Goal: Task Accomplishment & Management: Manage account settings

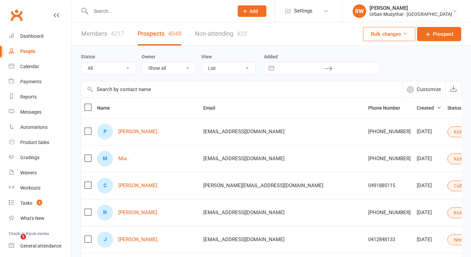
select select "100"
click at [125, 130] on link "[PERSON_NAME]." at bounding box center [138, 132] width 40 height 6
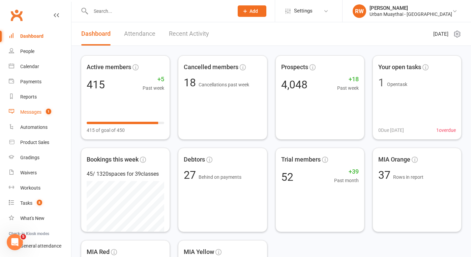
click at [32, 112] on div "Messages" at bounding box center [30, 111] width 21 height 5
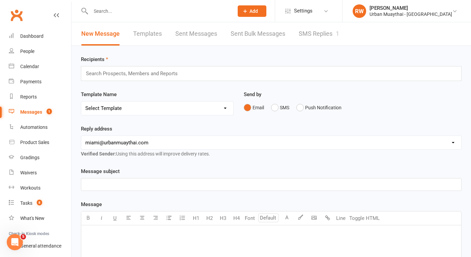
click at [322, 30] on link "SMS Replies 1" at bounding box center [319, 33] width 40 height 23
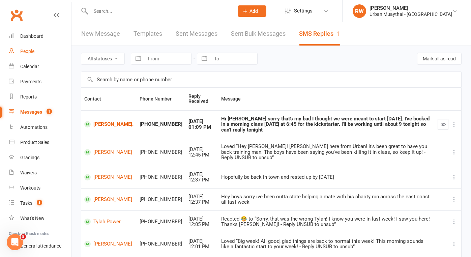
click at [25, 52] on div "People" at bounding box center [27, 51] width 14 height 5
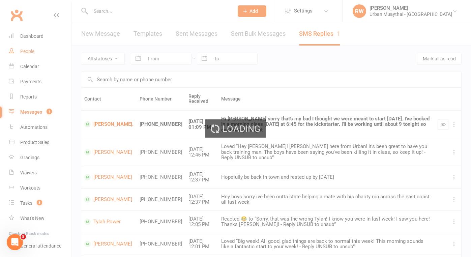
select select "100"
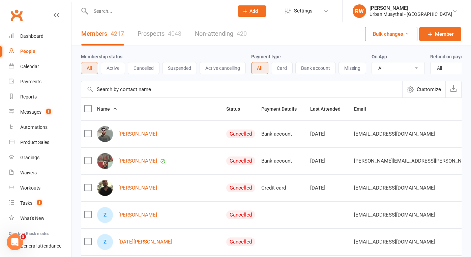
click at [149, 36] on link "Prospects 4048" at bounding box center [160, 33] width 44 height 23
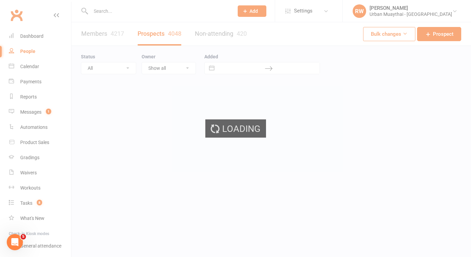
select select "100"
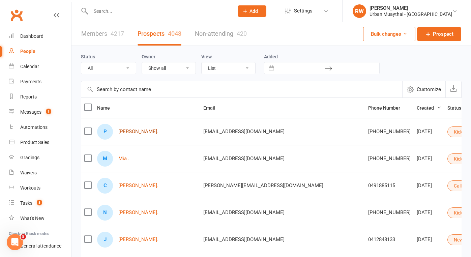
click at [130, 131] on link "[PERSON_NAME]." at bounding box center [138, 132] width 40 height 6
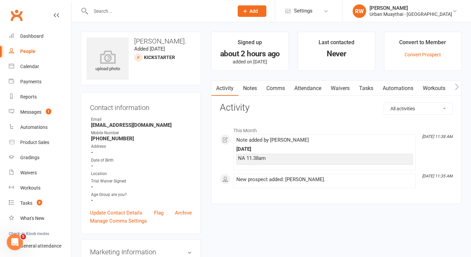
click at [253, 87] on link "Notes" at bounding box center [249, 89] width 23 height 16
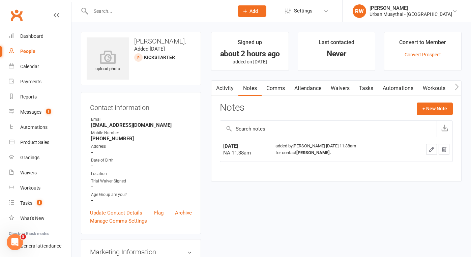
click at [431, 149] on icon "button" at bounding box center [431, 149] width 6 height 6
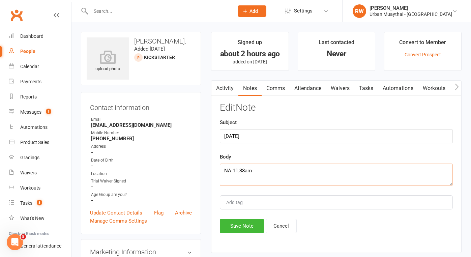
click at [256, 172] on textarea "NA 11.38am" at bounding box center [336, 174] width 233 height 22
type textarea "NA 11.38am, NA 2pm"
click at [242, 223] on button "Save Note" at bounding box center [242, 226] width 44 height 14
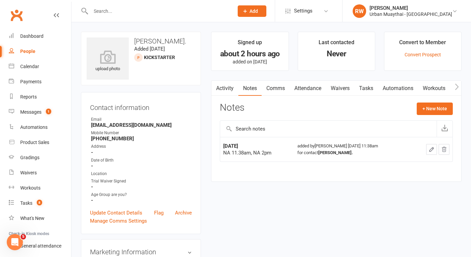
select select "100"
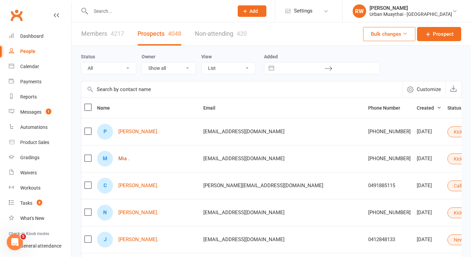
click at [123, 159] on link "Mia ." at bounding box center [123, 159] width 11 height 6
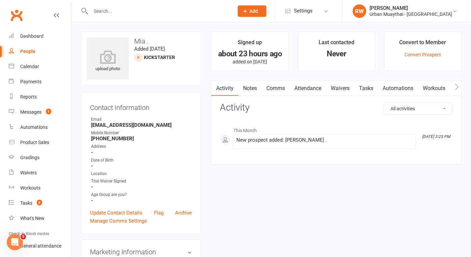
click at [278, 85] on link "Comms" at bounding box center [276, 89] width 28 height 16
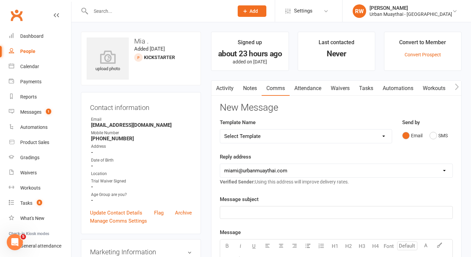
click at [235, 211] on p "﻿" at bounding box center [336, 212] width 224 height 8
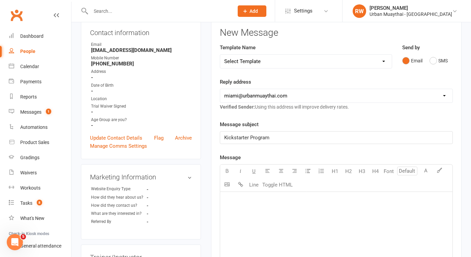
scroll to position [79, 0]
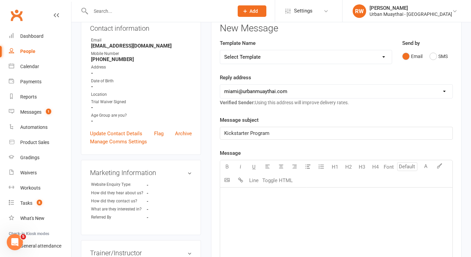
click at [235, 215] on div "﻿" at bounding box center [336, 237] width 232 height 101
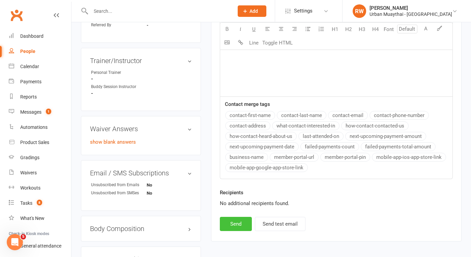
scroll to position [273, 0]
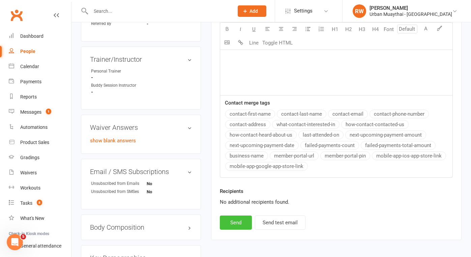
click at [235, 223] on button "Send" at bounding box center [236, 222] width 32 height 14
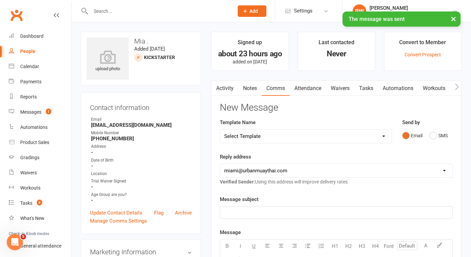
scroll to position [0, 0]
click at [248, 88] on link "Notes" at bounding box center [249, 89] width 23 height 16
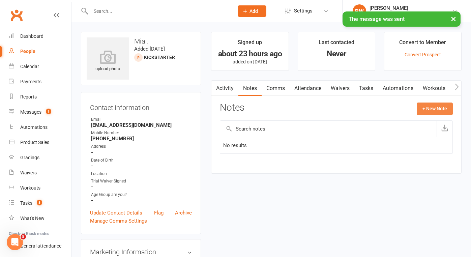
click at [434, 110] on button "+ New Note" at bounding box center [435, 108] width 36 height 12
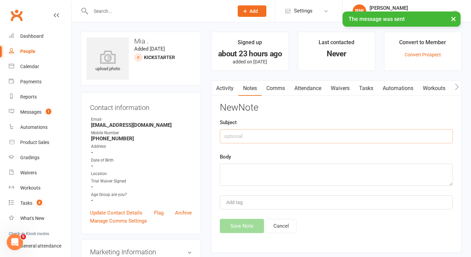
click at [244, 139] on input "text" at bounding box center [336, 136] width 233 height 14
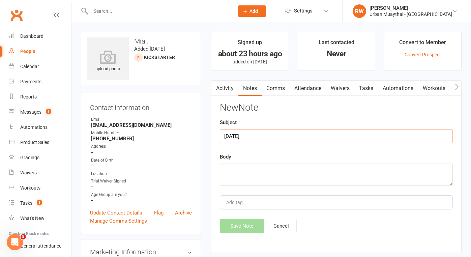
type input "[DATE]"
click at [232, 170] on textarea at bounding box center [336, 174] width 233 height 22
type textarea "shit number so I sent email asking for proper one"
click at [232, 227] on button "Save Note" at bounding box center [242, 226] width 44 height 14
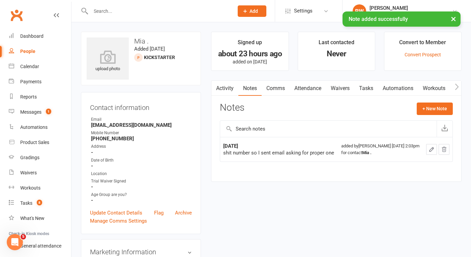
click at [29, 51] on div "People" at bounding box center [27, 51] width 15 height 5
select select "100"
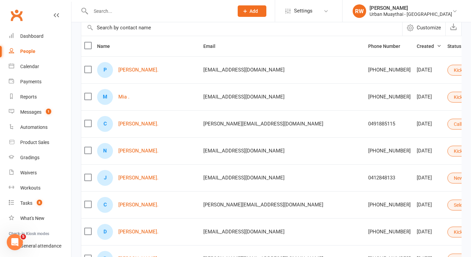
scroll to position [62, 0]
click at [127, 151] on link "[PERSON_NAME]." at bounding box center [138, 151] width 40 height 6
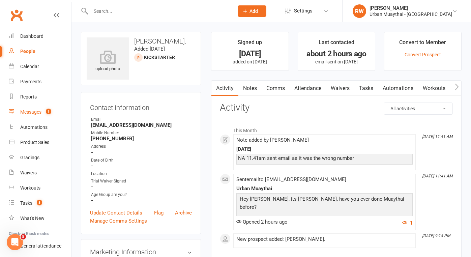
click at [29, 111] on div "Messages" at bounding box center [30, 111] width 21 height 5
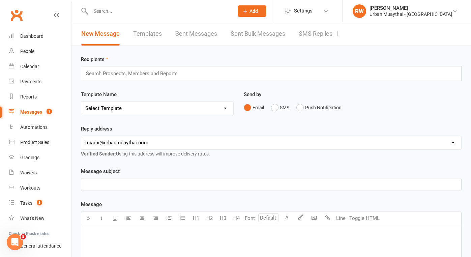
click at [308, 34] on link "SMS Replies 1" at bounding box center [319, 33] width 40 height 23
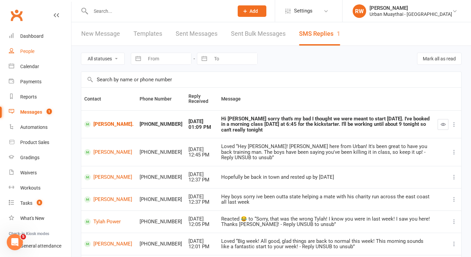
click at [29, 52] on div "People" at bounding box center [27, 51] width 14 height 5
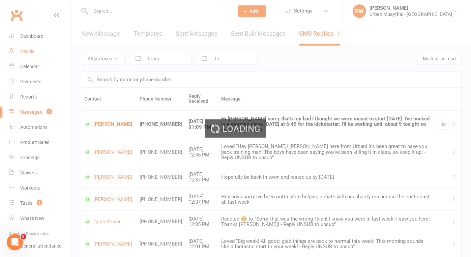
select select "100"
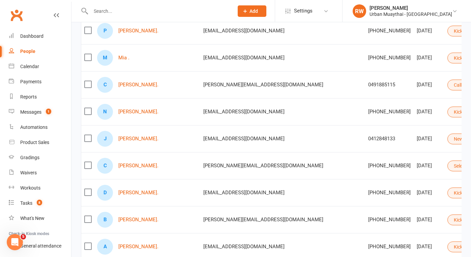
scroll to position [102, 0]
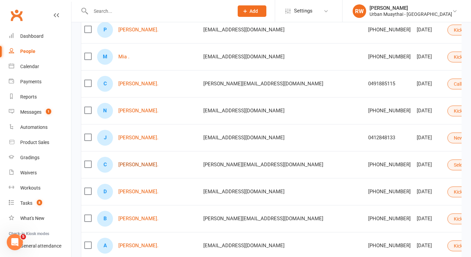
click at [132, 163] on link "[PERSON_NAME]." at bounding box center [138, 165] width 40 height 6
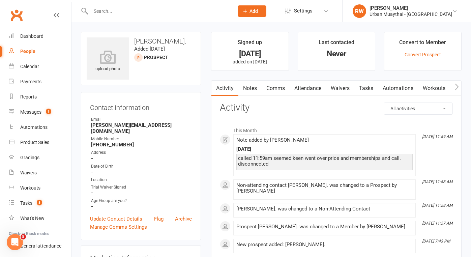
select select "100"
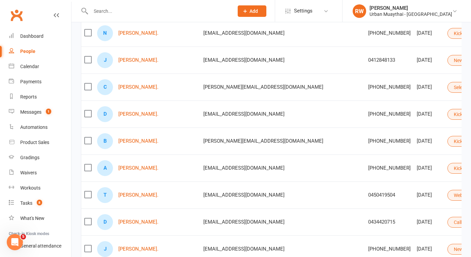
scroll to position [179, 0]
click at [447, 87] on button "Select status" at bounding box center [470, 87] width 46 height 11
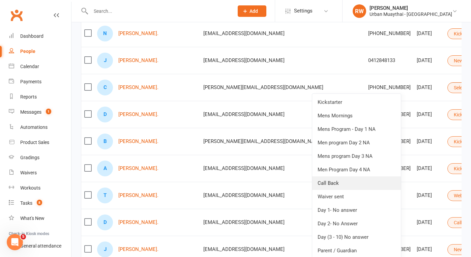
click at [340, 182] on link "Call Back" at bounding box center [356, 182] width 89 height 13
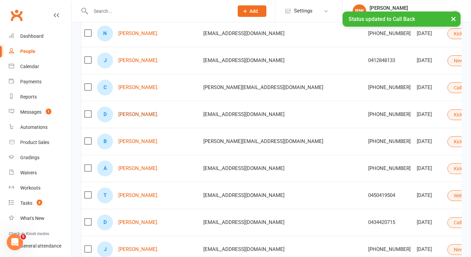
click at [142, 117] on link "[PERSON_NAME]." at bounding box center [138, 115] width 40 height 6
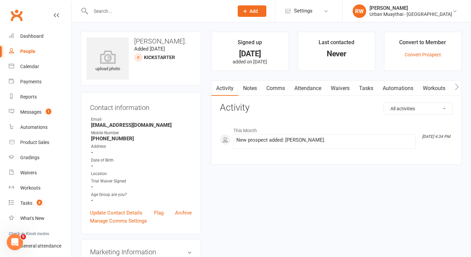
select select "100"
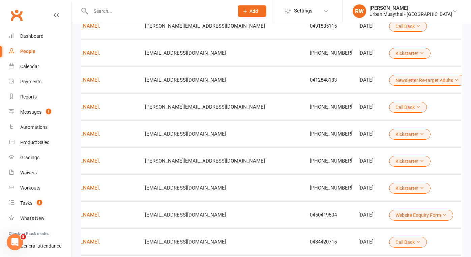
scroll to position [0, 58]
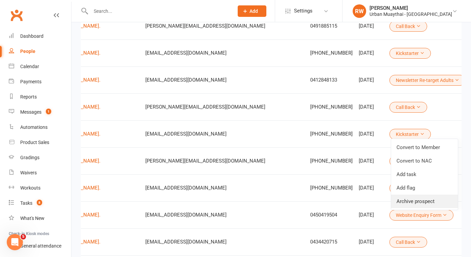
click at [416, 202] on link "Archive prospect" at bounding box center [424, 200] width 67 height 13
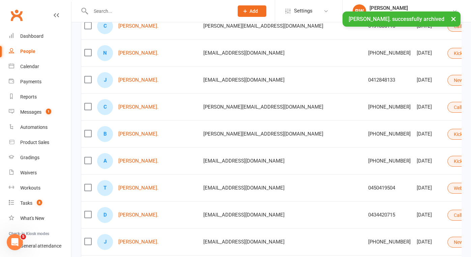
scroll to position [0, 0]
click at [139, 134] on link "[PERSON_NAME]." at bounding box center [138, 134] width 40 height 6
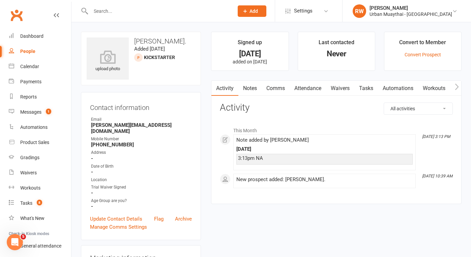
click at [250, 88] on link "Notes" at bounding box center [249, 89] width 23 height 16
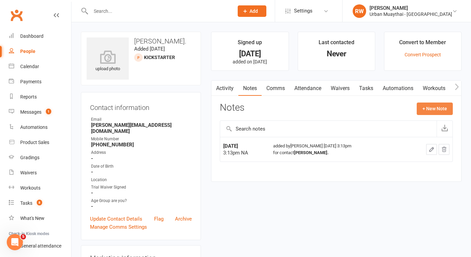
click at [434, 110] on button "+ New Note" at bounding box center [435, 108] width 36 height 12
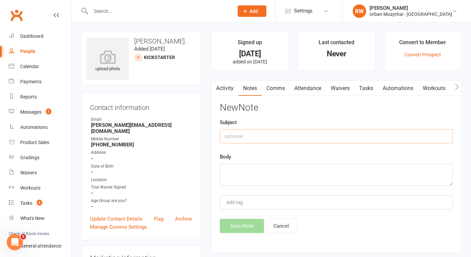
click at [242, 133] on input "text" at bounding box center [336, 136] width 233 height 14
type input "[DATE]"
click at [236, 173] on textarea at bounding box center [336, 174] width 233 height 22
type textarea "NA 2.09pm"
click at [237, 229] on button "Save Note" at bounding box center [242, 226] width 44 height 14
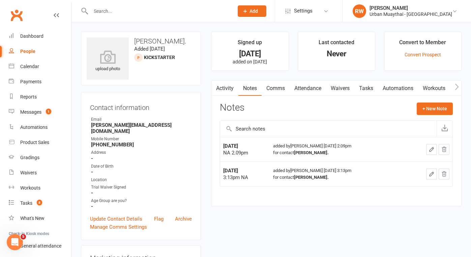
select select "100"
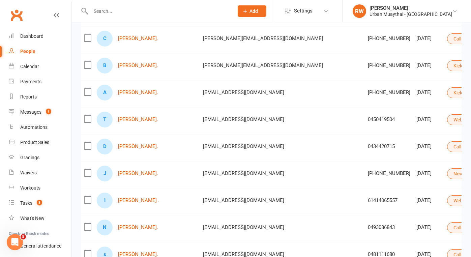
scroll to position [225, 0]
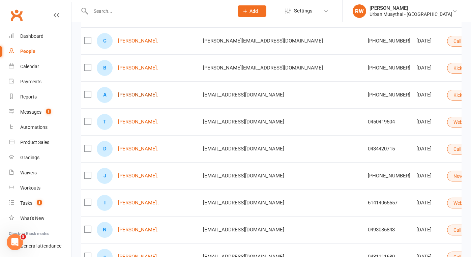
click at [142, 96] on link "[PERSON_NAME]." at bounding box center [138, 95] width 40 height 6
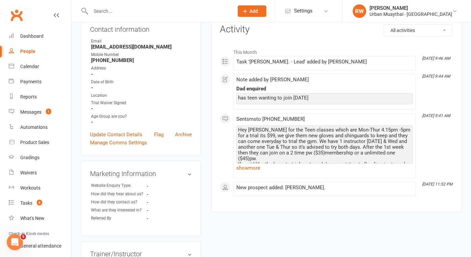
scroll to position [81, 0]
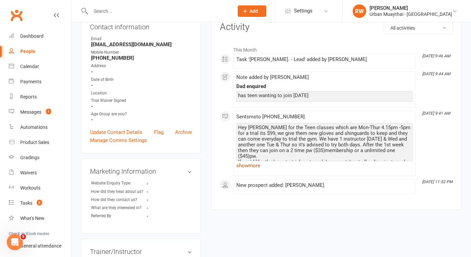
click at [246, 166] on link "show more" at bounding box center [324, 165] width 176 height 9
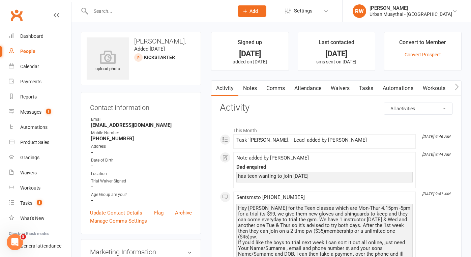
scroll to position [0, 0]
click at [276, 89] on link "Comms" at bounding box center [276, 89] width 28 height 16
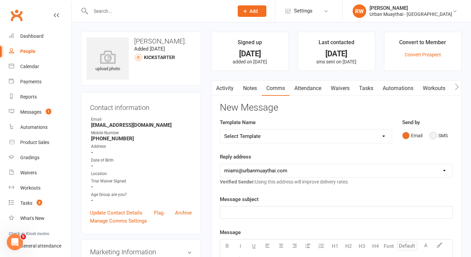
click at [434, 134] on button "SMS" at bounding box center [438, 135] width 18 height 13
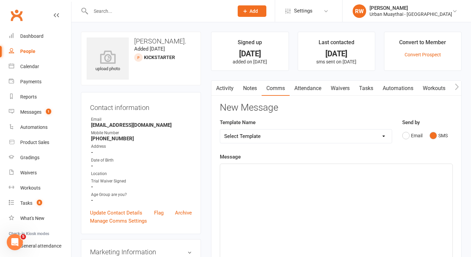
click at [242, 182] on div "﻿" at bounding box center [336, 214] width 232 height 101
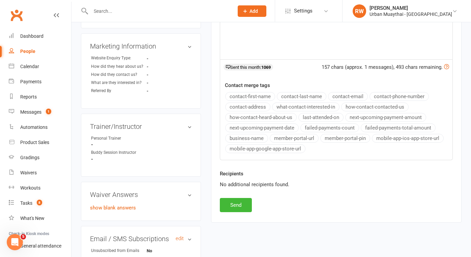
scroll to position [208, 0]
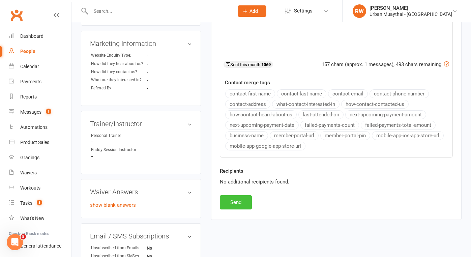
click at [230, 201] on button "Send" at bounding box center [236, 202] width 32 height 14
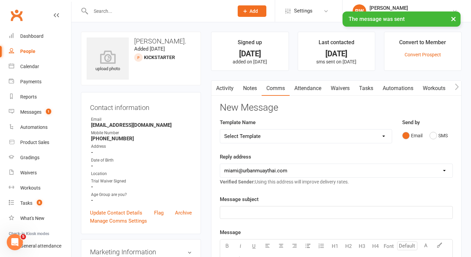
scroll to position [0, 0]
click at [252, 89] on link "Notes" at bounding box center [249, 89] width 23 height 16
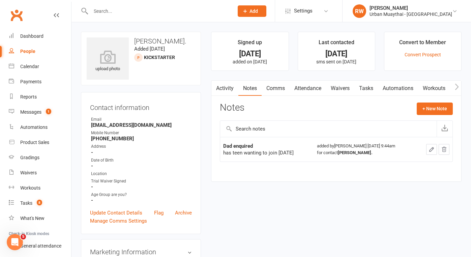
click at [98, 14] on input "text" at bounding box center [159, 10] width 140 height 9
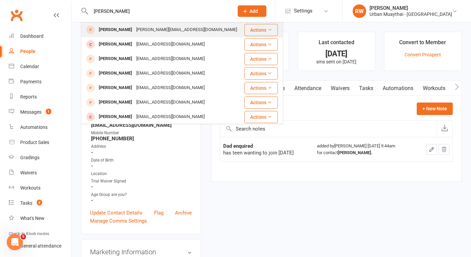
type input "[PERSON_NAME]"
click at [117, 31] on div "[PERSON_NAME]" at bounding box center [115, 30] width 37 height 10
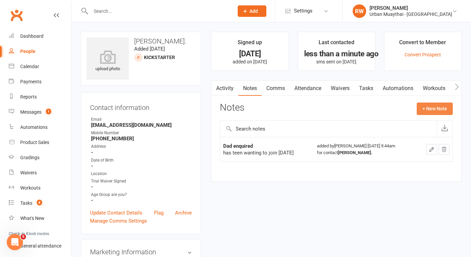
click at [426, 106] on button "+ New Note" at bounding box center [435, 108] width 36 height 12
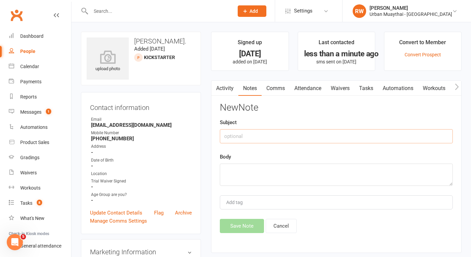
click at [250, 135] on input "text" at bounding box center [336, 136] width 233 height 14
type input "[DATE]"
click at [240, 166] on textarea at bounding box center [336, 174] width 233 height 22
type textarea "sms about teens class"
click at [242, 228] on button "Save Note" at bounding box center [242, 226] width 44 height 14
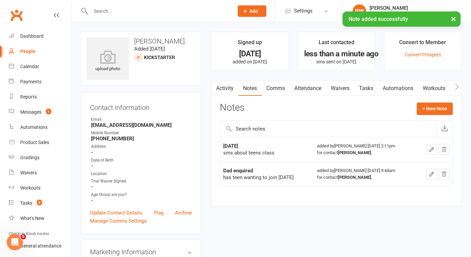
select select "100"
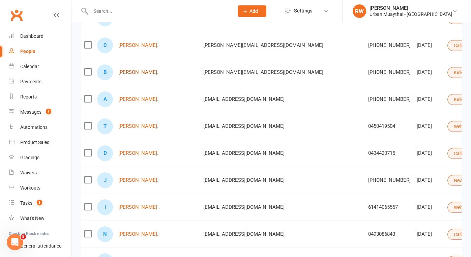
scroll to position [223, 0]
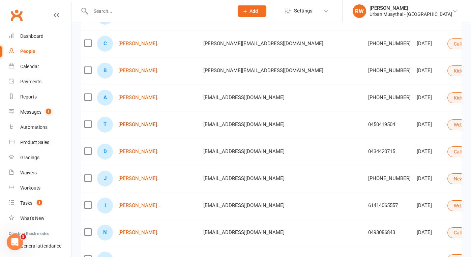
click at [129, 126] on link "[PERSON_NAME]." at bounding box center [138, 125] width 40 height 6
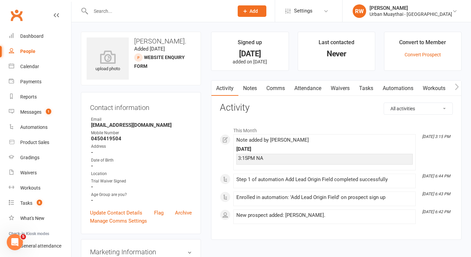
click at [255, 86] on link "Notes" at bounding box center [249, 89] width 23 height 16
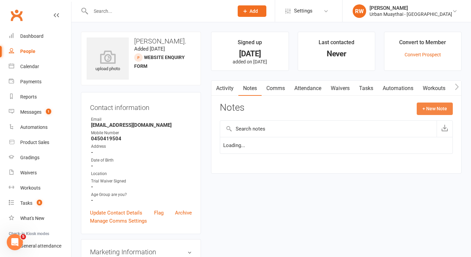
click at [433, 110] on button "+ New Note" at bounding box center [435, 108] width 36 height 12
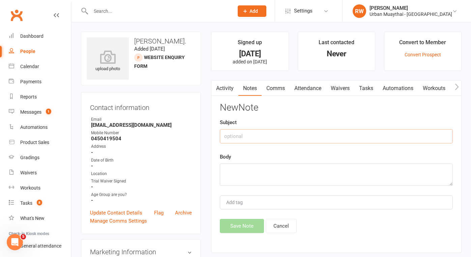
click at [225, 135] on input "text" at bounding box center [336, 136] width 233 height 14
type input "[DATE]"
click at [227, 173] on textarea at bounding box center [336, 174] width 233 height 22
type textarea "NA 2,13pm"
click at [247, 225] on button "Save Note" at bounding box center [242, 226] width 44 height 14
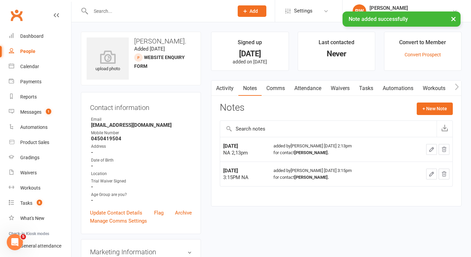
select select "100"
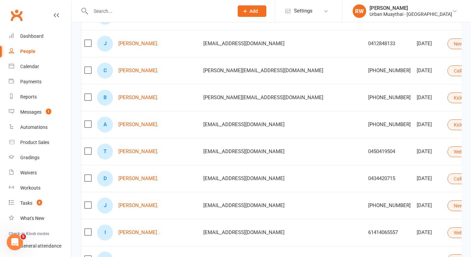
scroll to position [200, 0]
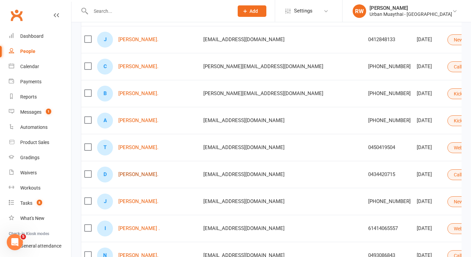
click at [125, 175] on link "[PERSON_NAME]." at bounding box center [138, 175] width 40 height 6
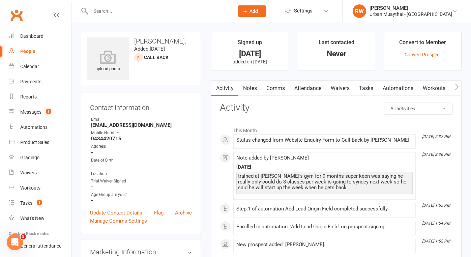
select select "100"
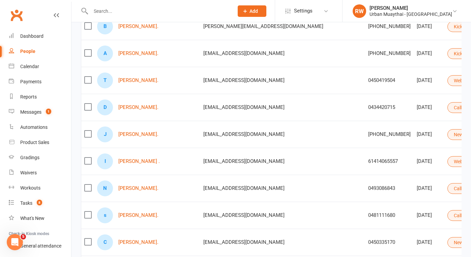
scroll to position [268, 0]
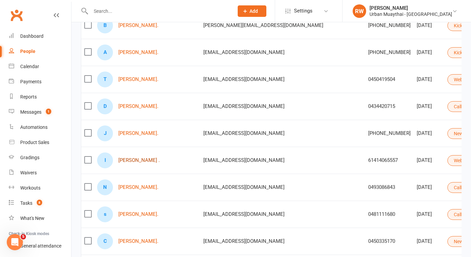
click at [150, 160] on link "[PERSON_NAME] ." at bounding box center [138, 160] width 41 height 6
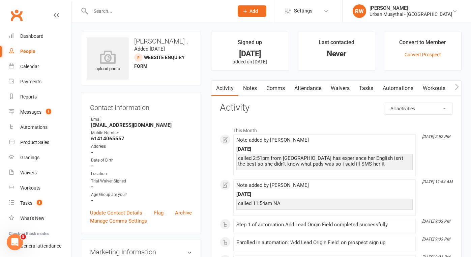
click at [278, 88] on link "Comms" at bounding box center [276, 89] width 28 height 16
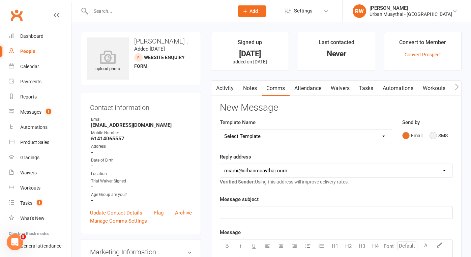
click at [435, 137] on button "SMS" at bounding box center [438, 135] width 18 height 13
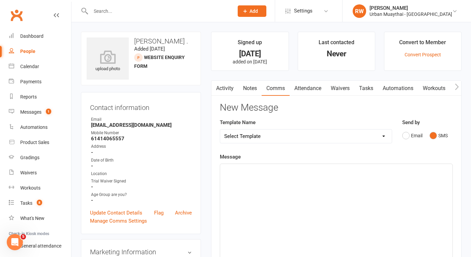
click at [261, 168] on p "﻿" at bounding box center [336, 170] width 224 height 8
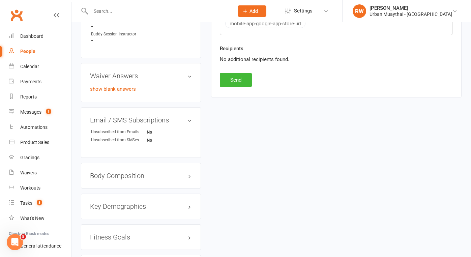
scroll to position [320, 0]
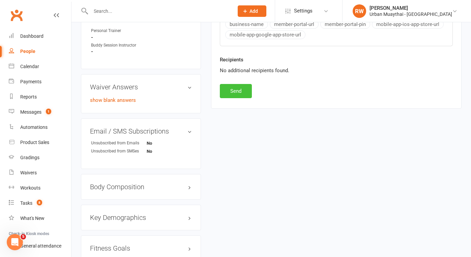
click at [236, 90] on button "Send" at bounding box center [236, 91] width 32 height 14
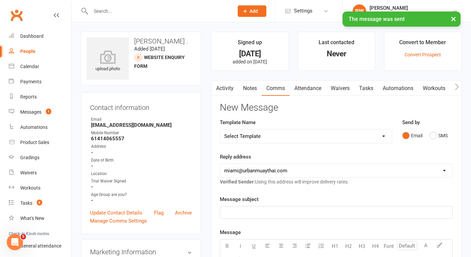
scroll to position [0, 0]
click at [251, 89] on link "Notes" at bounding box center [249, 89] width 23 height 16
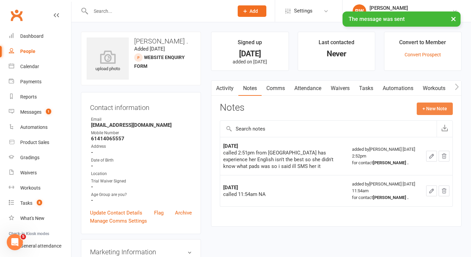
click at [435, 104] on button "+ New Note" at bounding box center [435, 108] width 36 height 12
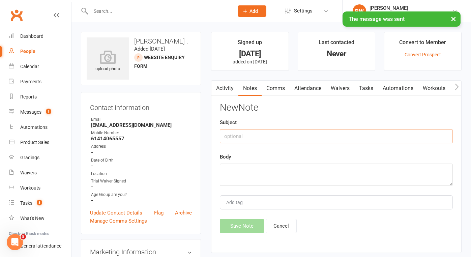
click at [242, 139] on input "text" at bounding box center [336, 136] width 233 height 14
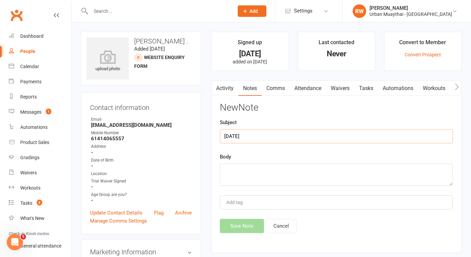
type input "[DATE]"
click at [244, 173] on textarea at bounding box center [336, 174] width 233 height 22
type textarea "sms about coming in to check. out the gyn"
click at [245, 225] on button "Save Note" at bounding box center [242, 226] width 44 height 14
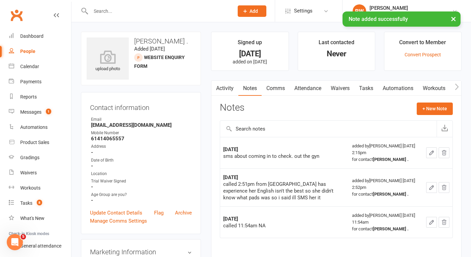
click at [30, 52] on div "People" at bounding box center [27, 51] width 15 height 5
select select "100"
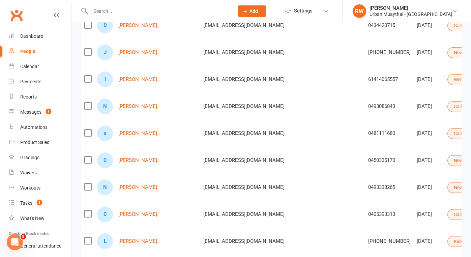
scroll to position [351, 0]
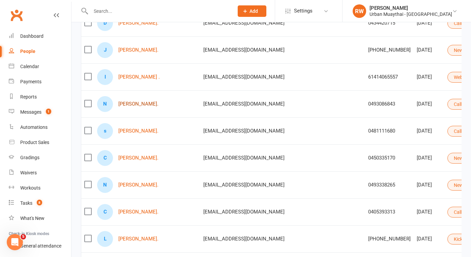
click at [139, 103] on link "[PERSON_NAME]." at bounding box center [138, 104] width 40 height 6
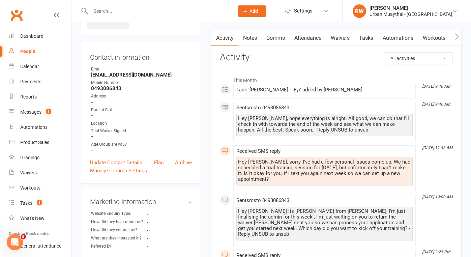
scroll to position [50, 0]
click at [273, 37] on link "Comms" at bounding box center [276, 39] width 28 height 16
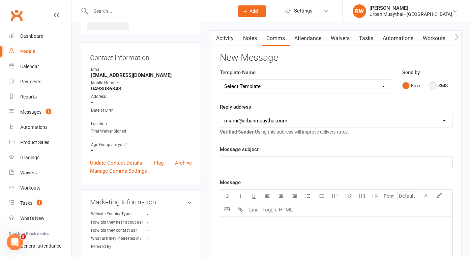
click at [435, 87] on button "SMS" at bounding box center [438, 85] width 18 height 13
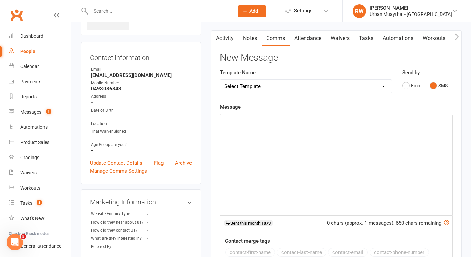
click at [247, 121] on p "﻿" at bounding box center [336, 120] width 224 height 8
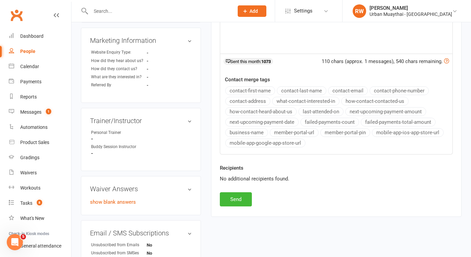
scroll to position [212, 0]
click at [236, 196] on button "Send" at bounding box center [236, 199] width 32 height 14
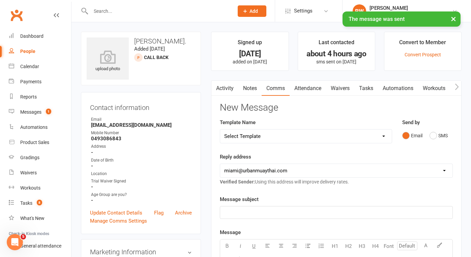
scroll to position [0, 0]
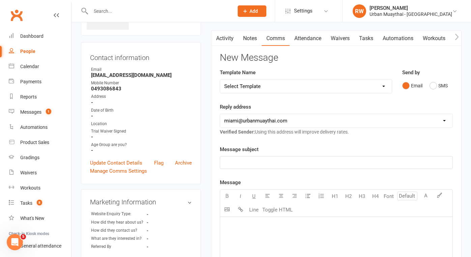
click at [30, 51] on div "People" at bounding box center [27, 51] width 15 height 5
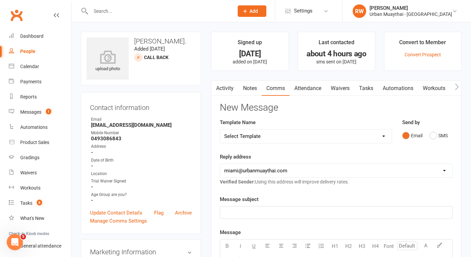
select select "100"
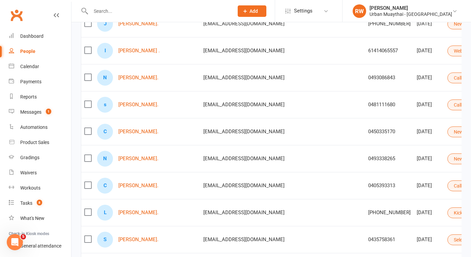
scroll to position [374, 0]
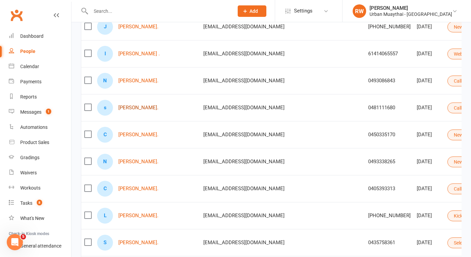
click at [147, 108] on link "[PERSON_NAME]." at bounding box center [138, 108] width 40 height 6
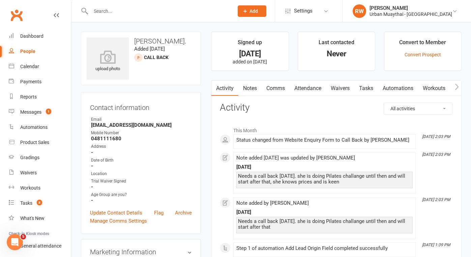
select select "100"
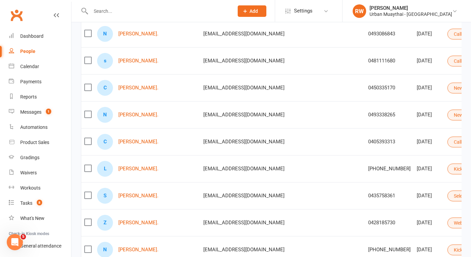
scroll to position [425, 0]
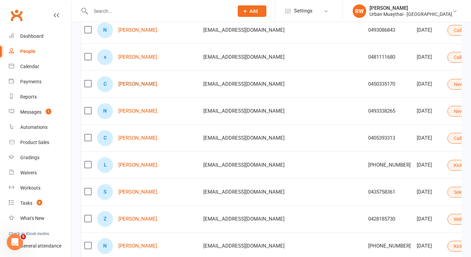
click at [126, 84] on link "[PERSON_NAME]." at bounding box center [138, 84] width 40 height 6
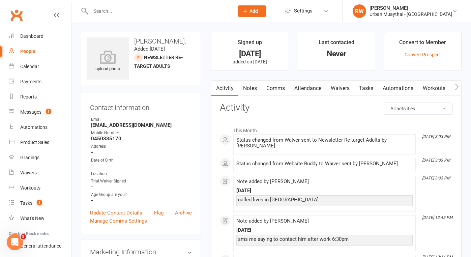
select select "100"
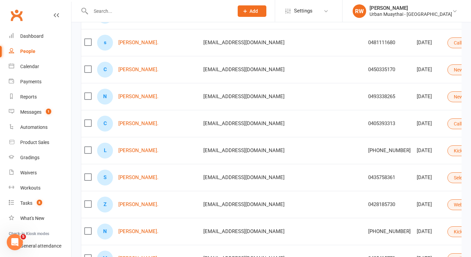
scroll to position [441, 0]
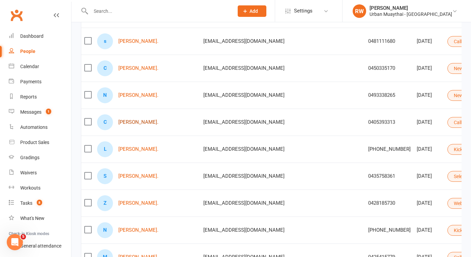
click at [134, 123] on link "[PERSON_NAME]." at bounding box center [138, 122] width 40 height 6
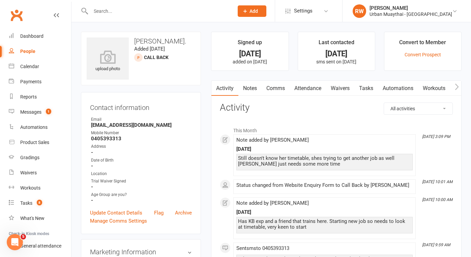
select select "100"
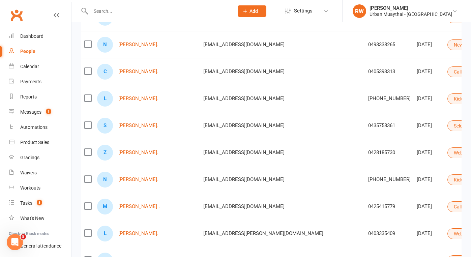
scroll to position [493, 0]
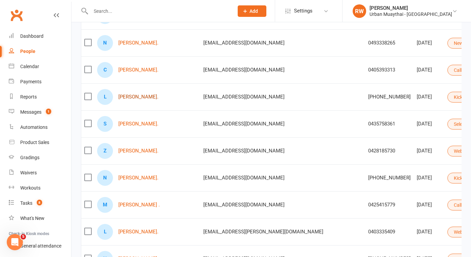
click at [140, 97] on link "[PERSON_NAME]." at bounding box center [138, 97] width 40 height 6
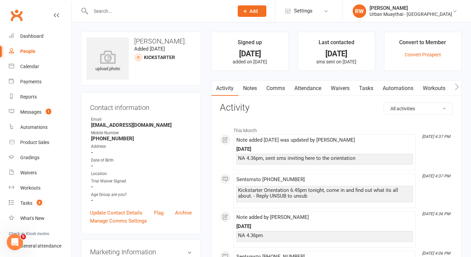
click at [104, 9] on input "text" at bounding box center [159, 10] width 140 height 9
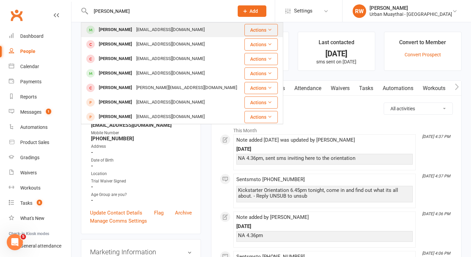
type input "[PERSON_NAME]"
click at [113, 30] on div "[PERSON_NAME]" at bounding box center [115, 30] width 37 height 10
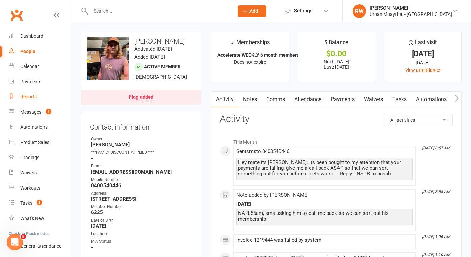
click at [34, 96] on div "Reports" at bounding box center [28, 96] width 17 height 5
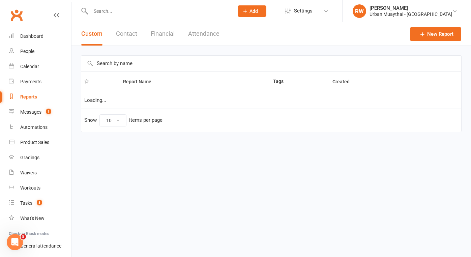
select select "50"
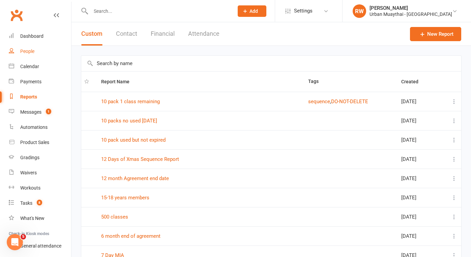
click at [31, 51] on div "People" at bounding box center [27, 51] width 14 height 5
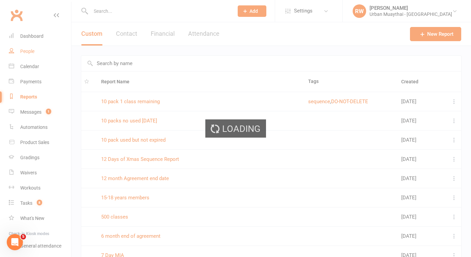
select select "100"
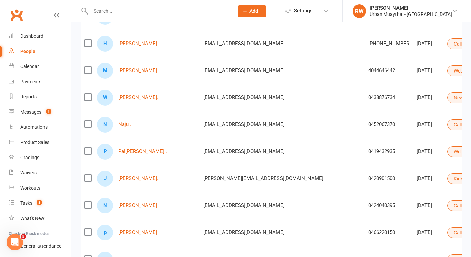
scroll to position [870, 0]
click at [122, 125] on link "Naju ." at bounding box center [124, 124] width 13 height 6
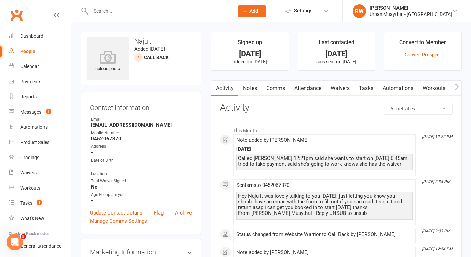
scroll to position [5, 0]
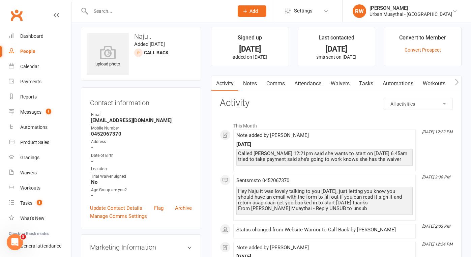
click at [342, 84] on link "Waivers" at bounding box center [340, 84] width 28 height 16
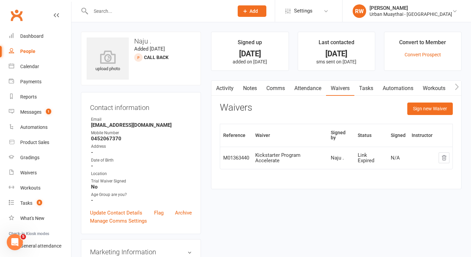
click at [93, 12] on input "text" at bounding box center [159, 10] width 140 height 9
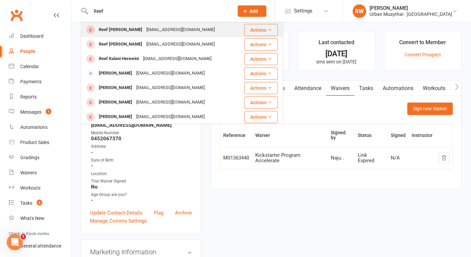
type input "Reef"
click at [119, 28] on div "Reef [PERSON_NAME]" at bounding box center [121, 30] width 48 height 10
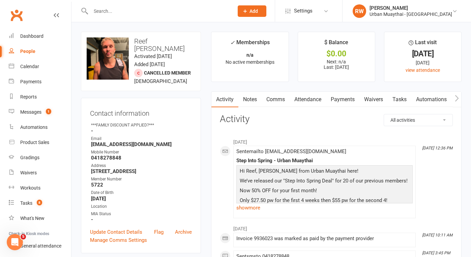
click at [346, 99] on link "Payments" at bounding box center [342, 100] width 33 height 16
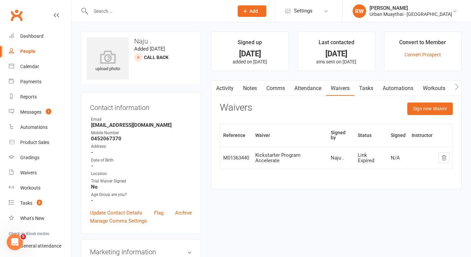
click at [102, 9] on input "text" at bounding box center [159, 10] width 140 height 9
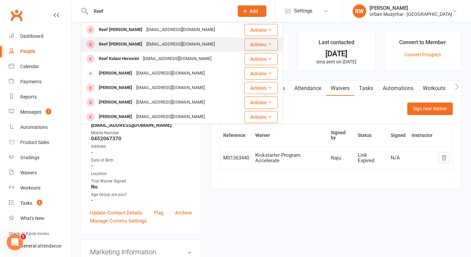
type input "Reef"
click at [121, 44] on div "Reef [PERSON_NAME]" at bounding box center [121, 44] width 48 height 10
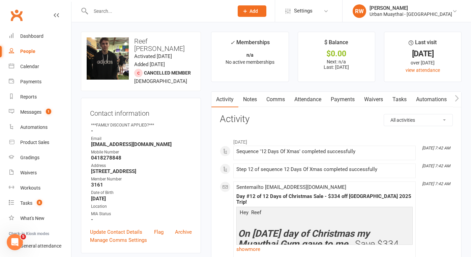
click at [27, 53] on div "People" at bounding box center [27, 51] width 15 height 5
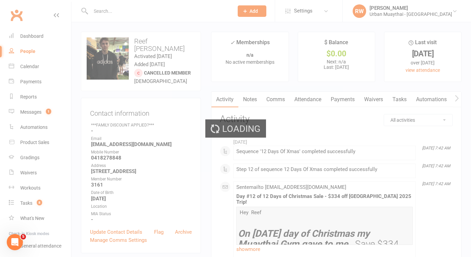
select select "100"
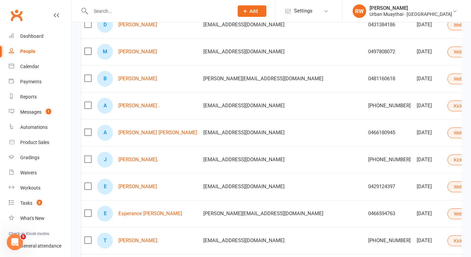
scroll to position [2451, 0]
